Goal: Transaction & Acquisition: Purchase product/service

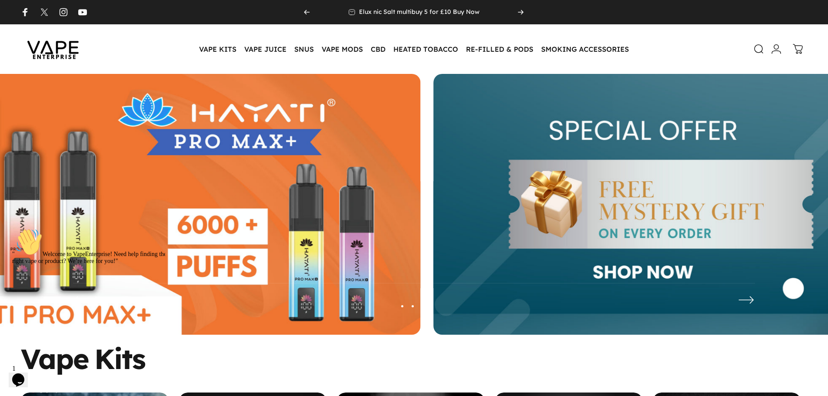
click at [221, 358] on div "Vape Kits" at bounding box center [414, 358] width 787 height 27
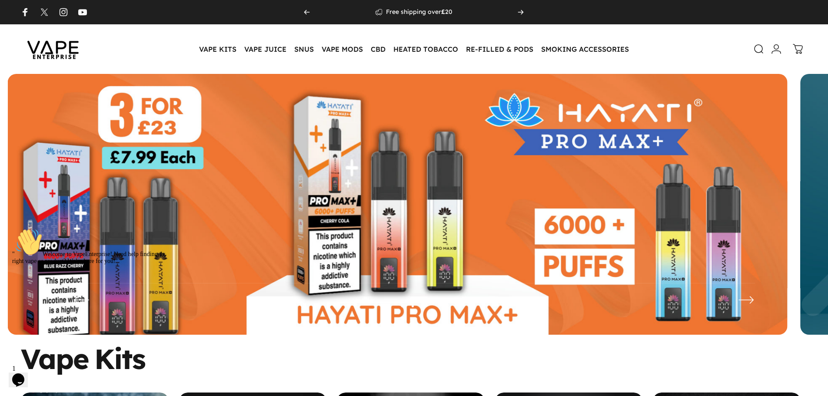
click at [12, 228] on icon "Chat attention grabber" at bounding box center [12, 228] width 0 height 0
click at [159, 252] on img at bounding box center [398, 211] width 780 height 274
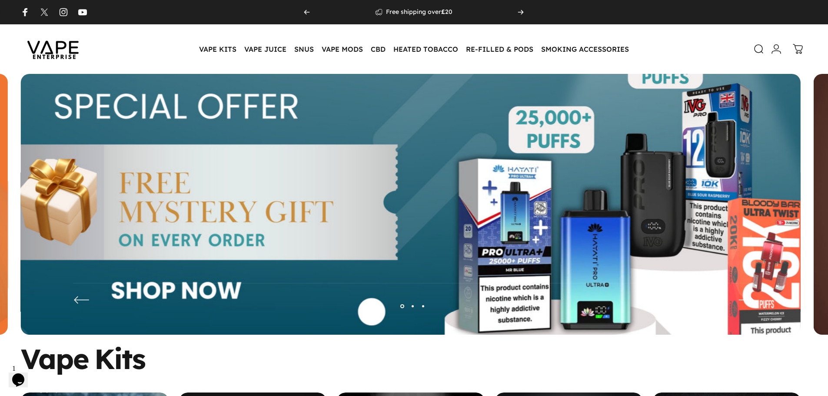
click at [242, 202] on img at bounding box center [411, 211] width 1014 height 356
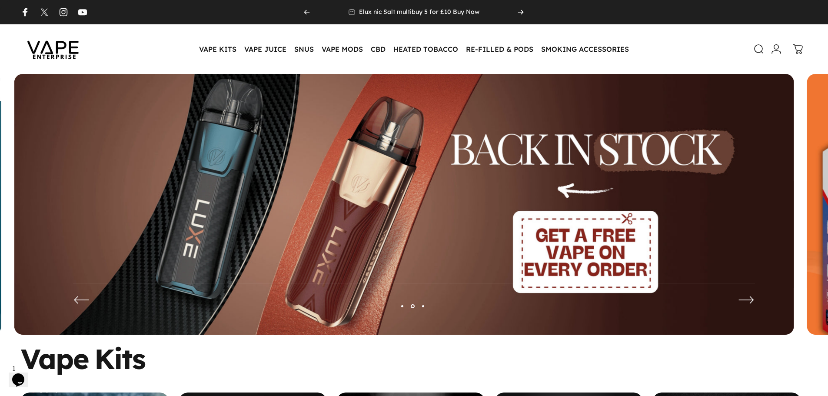
click at [240, 233] on img at bounding box center [404, 211] width 780 height 274
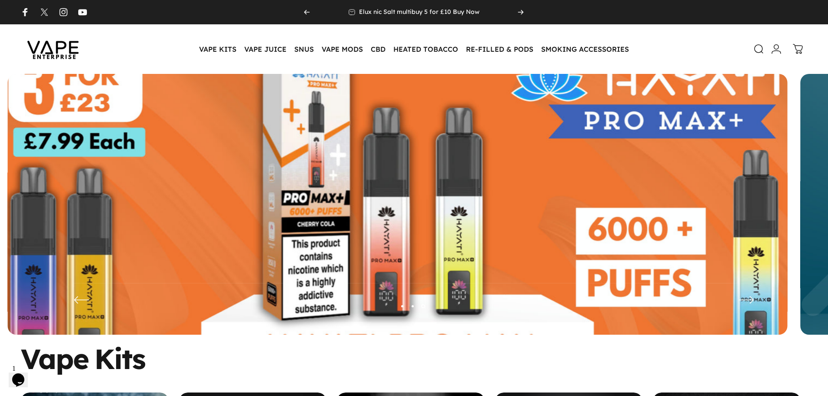
click at [281, 226] on img at bounding box center [397, 211] width 1014 height 356
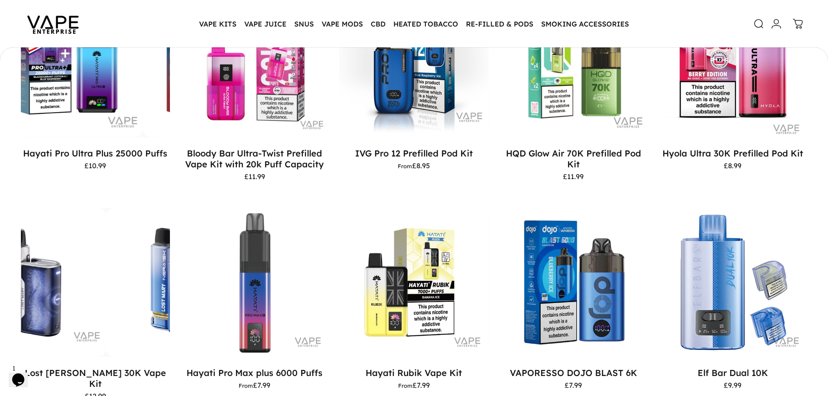
scroll to position [520, 0]
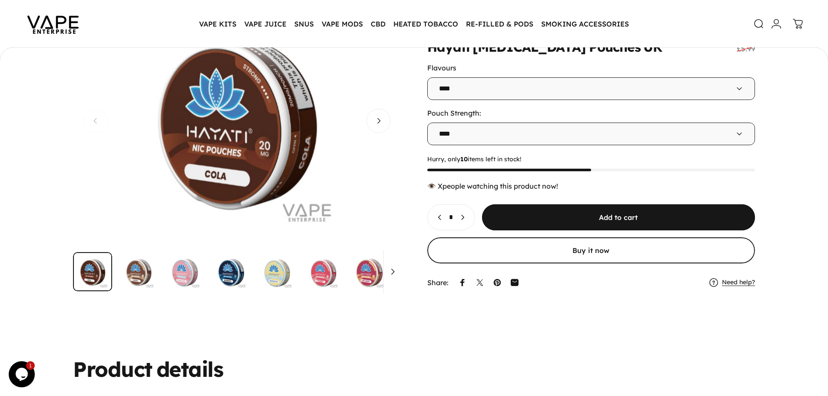
scroll to position [85, 0]
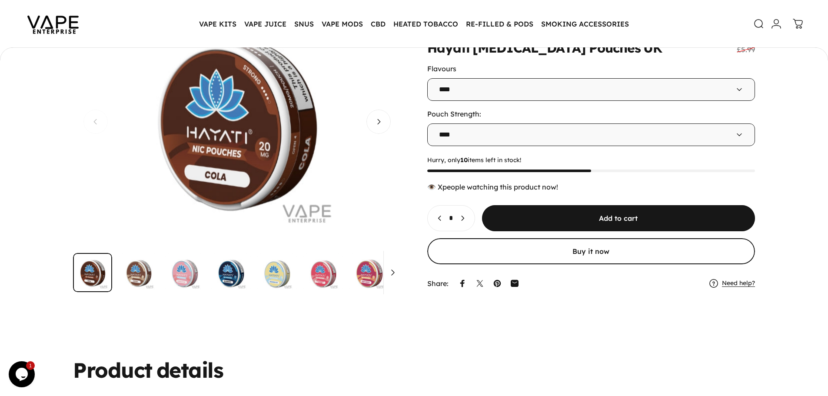
click at [217, 271] on img "Go to item" at bounding box center [230, 272] width 39 height 39
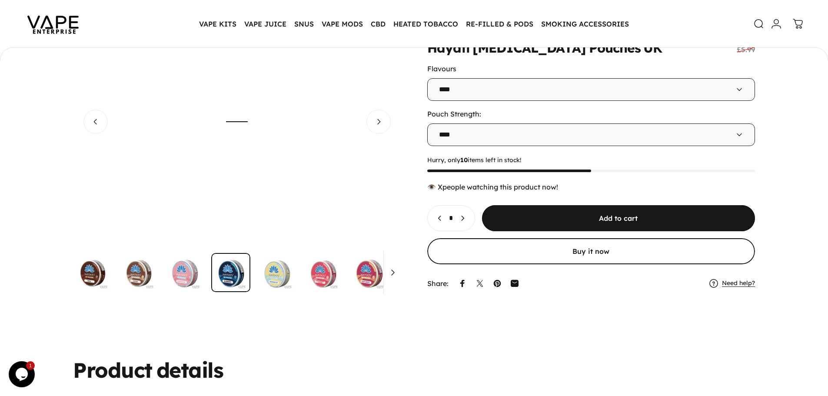
click at [269, 275] on img "Go to item" at bounding box center [276, 272] width 39 height 39
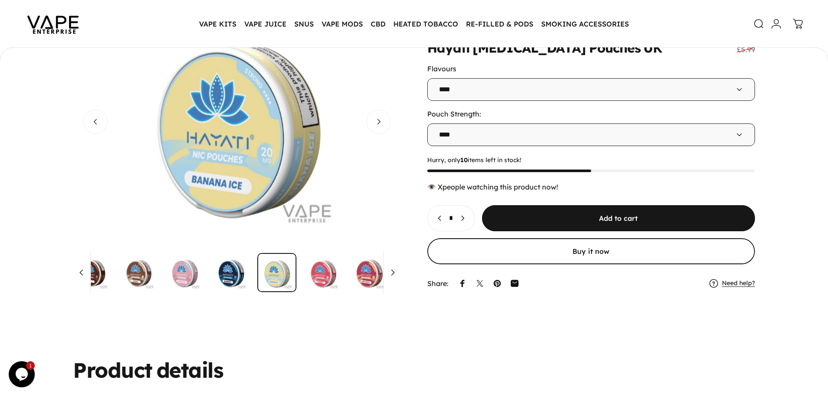
scroll to position [0, 40]
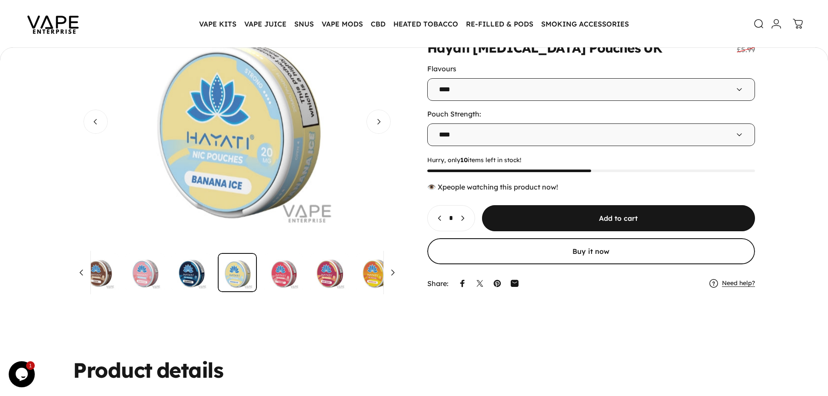
click at [329, 291] on img "Go to item" at bounding box center [329, 272] width 39 height 39
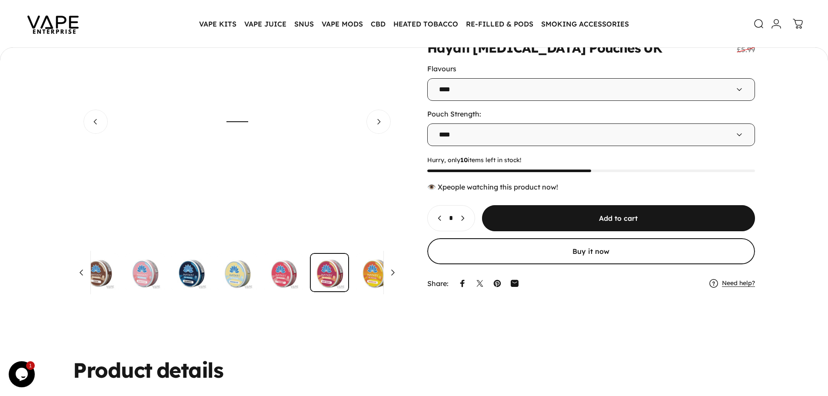
scroll to position [0, 1968]
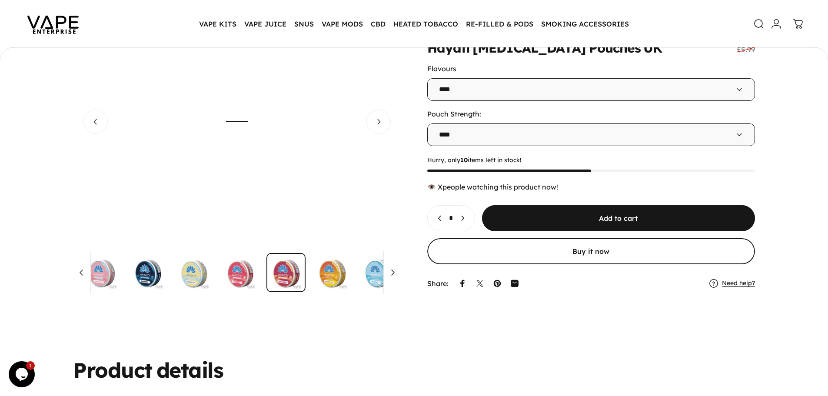
click at [361, 287] on media-dots "Gallery Viewer" at bounding box center [237, 272] width 328 height 39
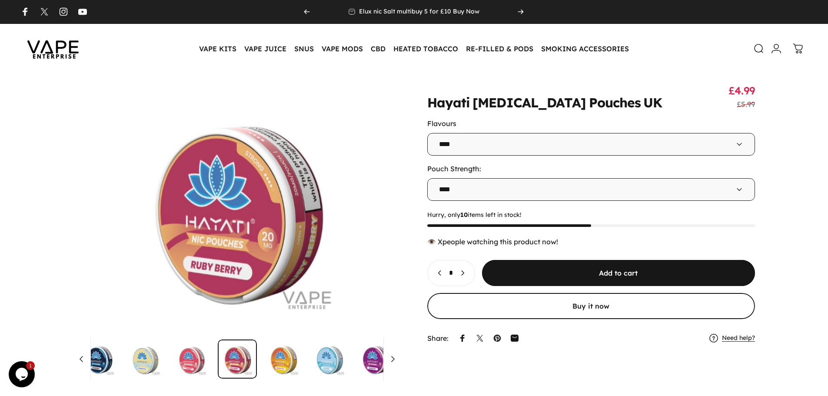
scroll to position [0, 0]
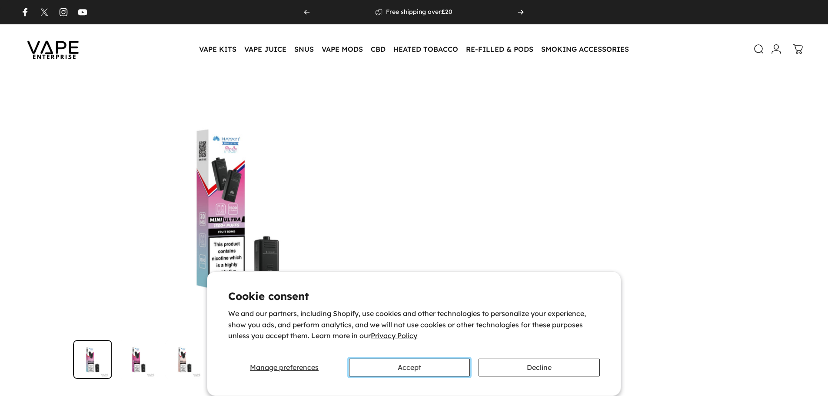
click at [438, 370] on button "Accept" at bounding box center [409, 368] width 121 height 18
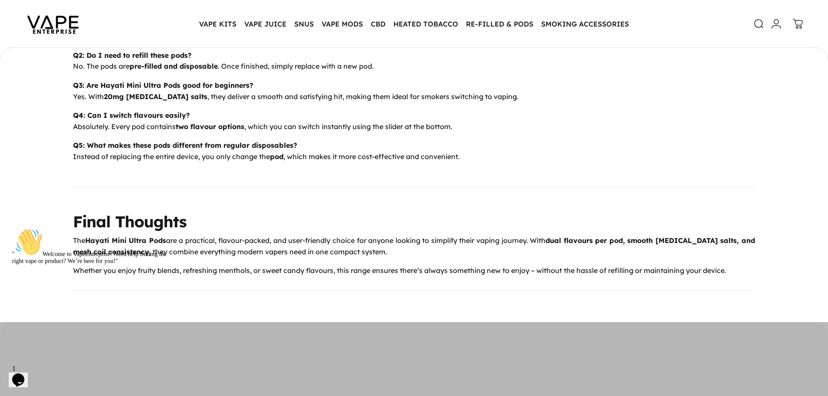
scroll to position [1911, 0]
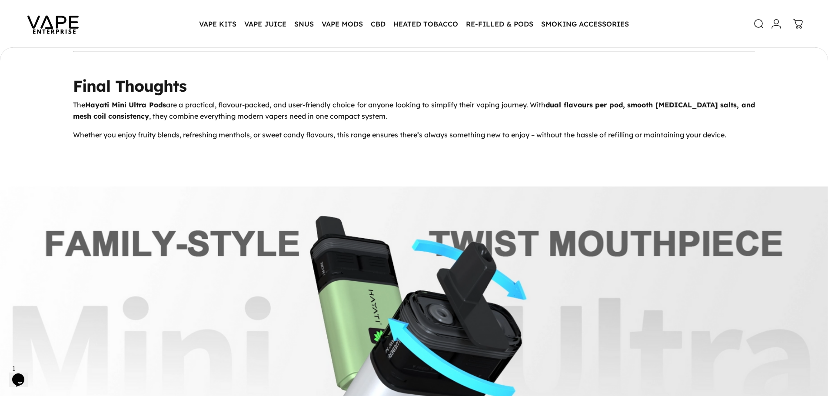
scroll to position [2128, 0]
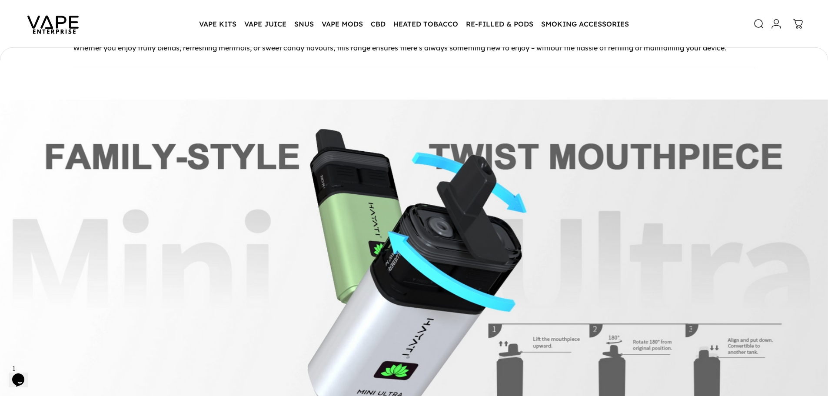
click at [372, 221] on img at bounding box center [414, 268] width 828 height 337
drag, startPoint x: 372, startPoint y: 221, endPoint x: 543, endPoint y: 188, distance: 173.7
click at [543, 188] on img at bounding box center [414, 268] width 828 height 337
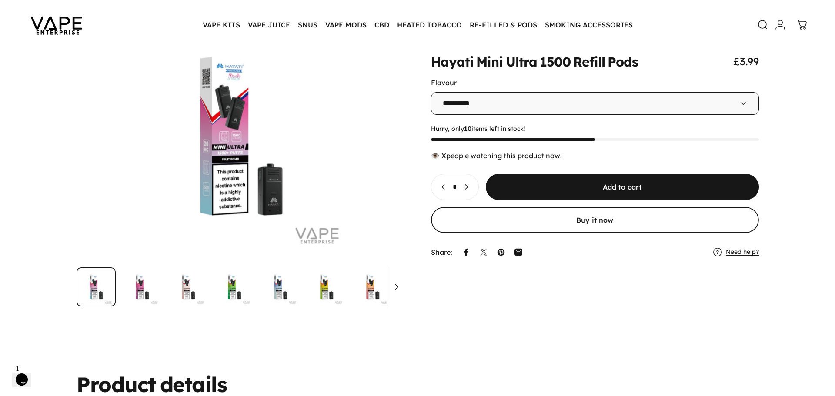
scroll to position [0, 0]
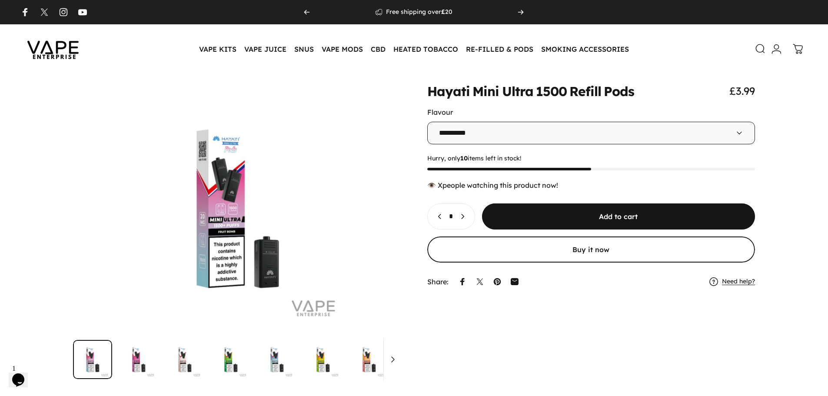
click at [761, 48] on icon at bounding box center [760, 48] width 10 height 10
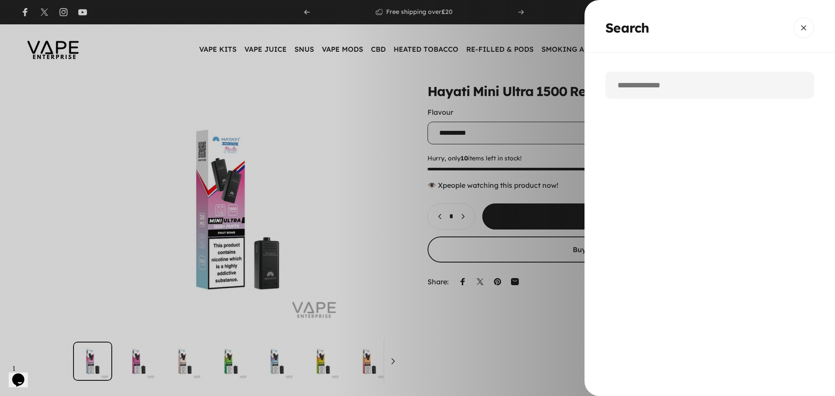
paste input "**********"
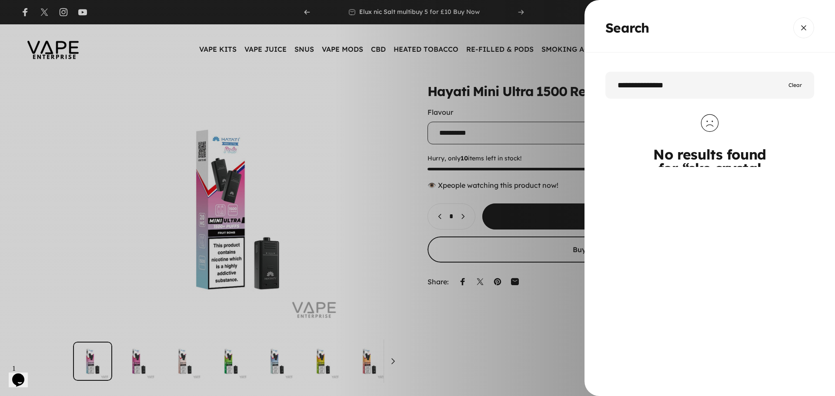
drag, startPoint x: 663, startPoint y: 86, endPoint x: 749, endPoint y: 86, distance: 85.7
click at [749, 86] on input "**********" at bounding box center [709, 85] width 209 height 27
type input "**********"
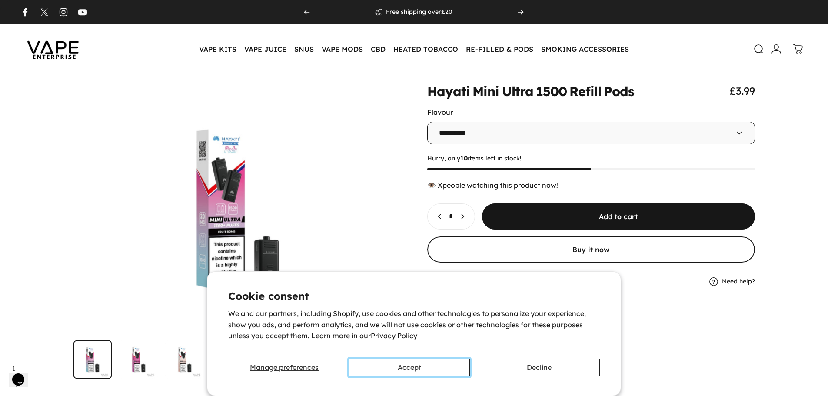
click at [405, 366] on button "Accept" at bounding box center [409, 368] width 121 height 18
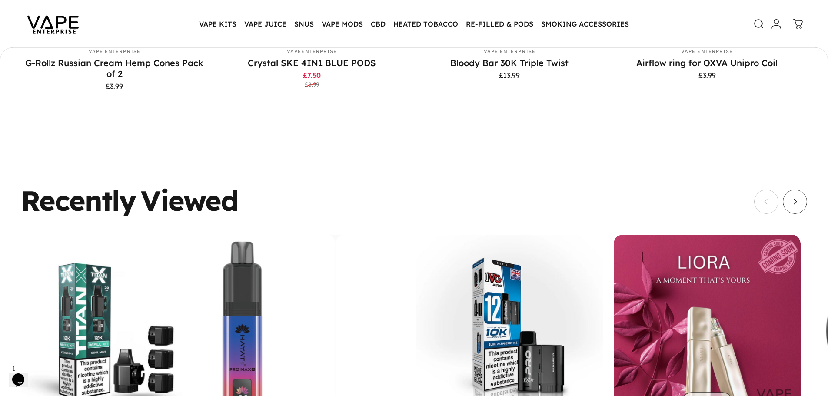
scroll to position [3085, 0]
